Goal: Task Accomplishment & Management: Manage account settings

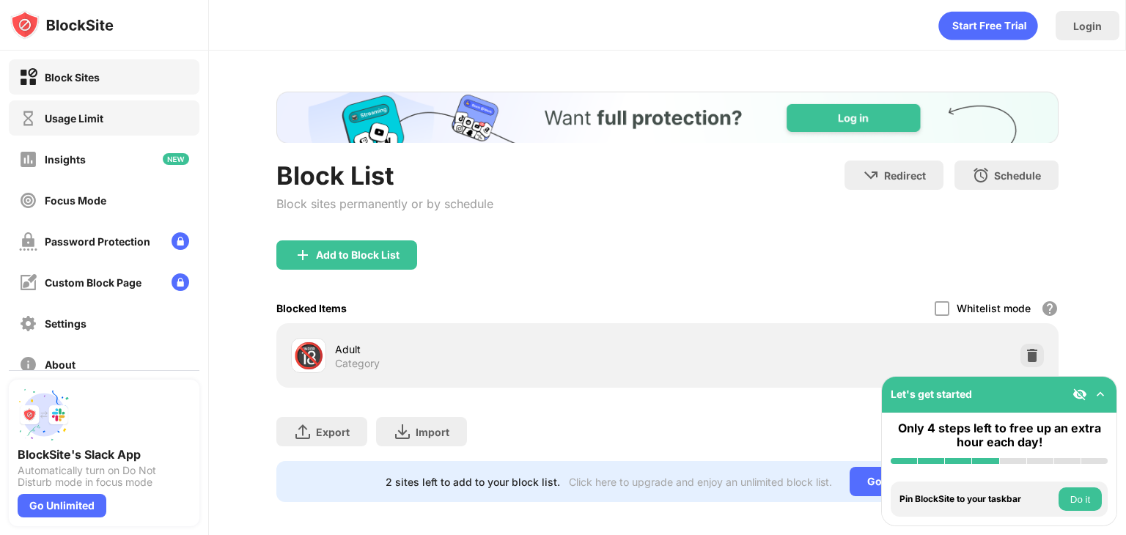
click at [97, 124] on div "Usage Limit" at bounding box center [74, 118] width 59 height 12
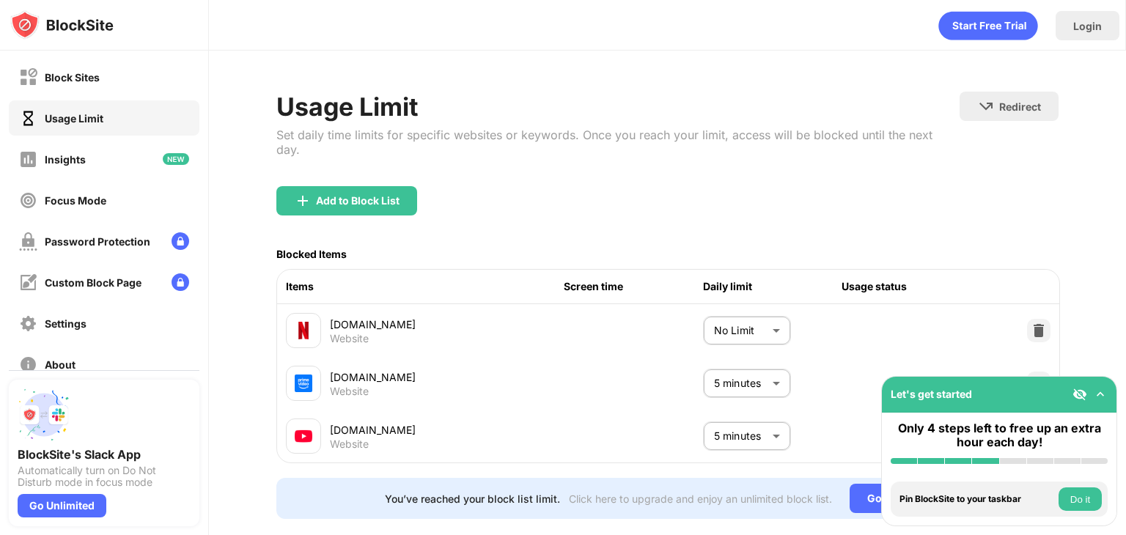
click at [715, 320] on body "Block Sites Usage Limit Insights Focus Mode Password Protection Custom Block Pa…" at bounding box center [563, 267] width 1126 height 535
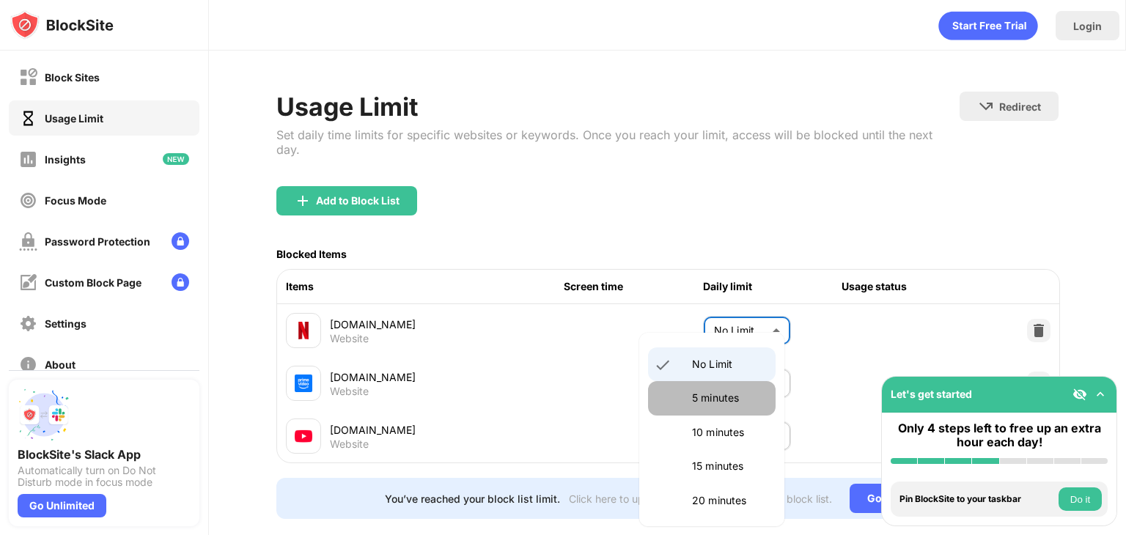
click at [715, 399] on p "5 minutes" at bounding box center [729, 398] width 75 height 16
type input "*"
